Goal: Task Accomplishment & Management: Complete application form

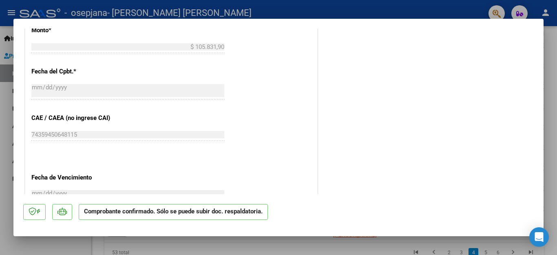
scroll to position [588, 0]
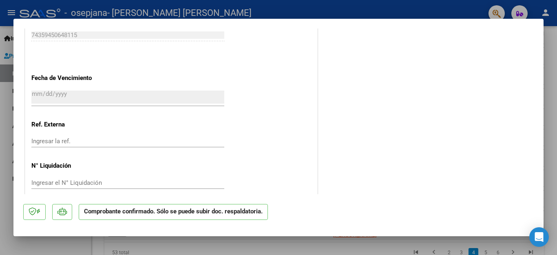
click at [400, 242] on div at bounding box center [278, 127] width 557 height 255
type input "$ 0,00"
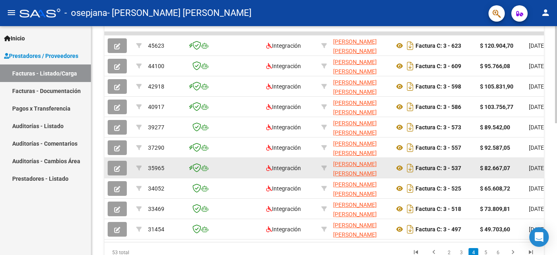
scroll to position [309, 0]
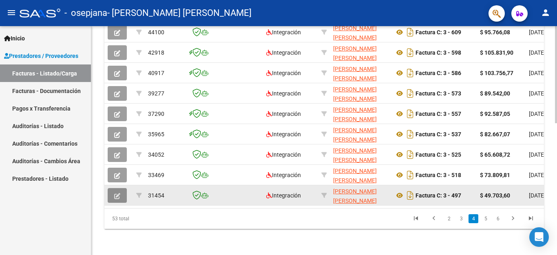
click at [110, 188] on button "button" at bounding box center [117, 195] width 19 height 15
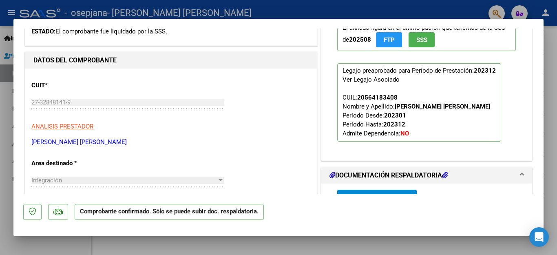
scroll to position [0, 0]
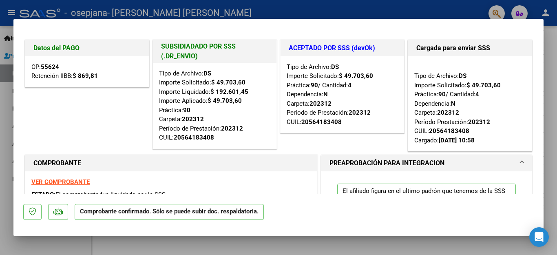
click at [443, 4] on div at bounding box center [278, 127] width 557 height 255
type input "$ 0,00"
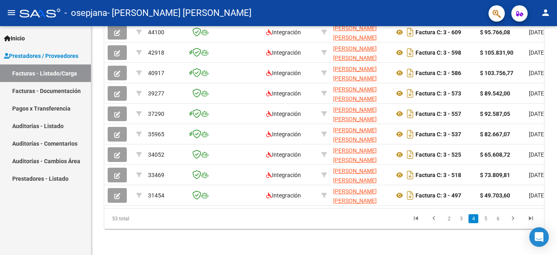
scroll to position [309, 0]
